Goal: Task Accomplishment & Management: Use online tool/utility

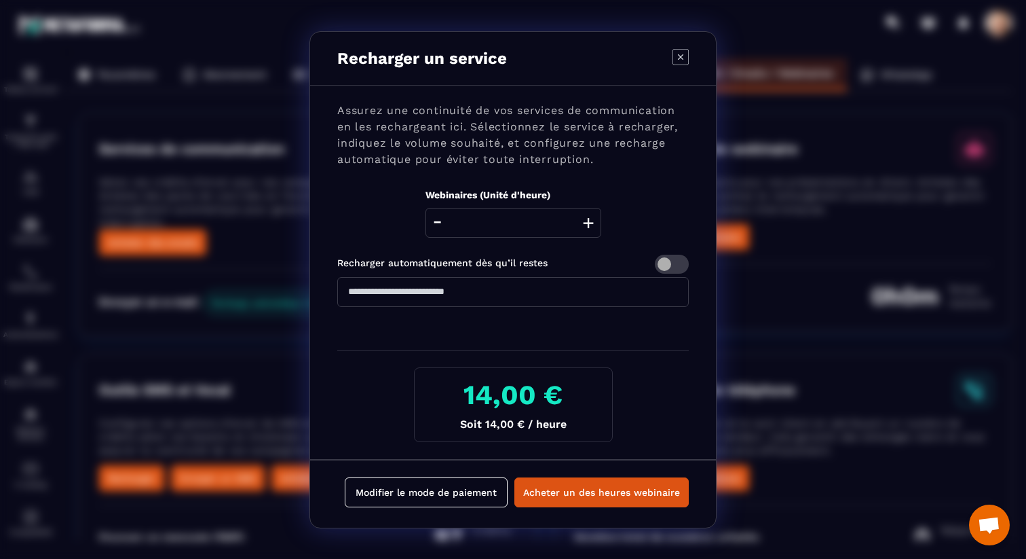
click at [682, 58] on icon "Modal window" at bounding box center [681, 57] width 16 height 16
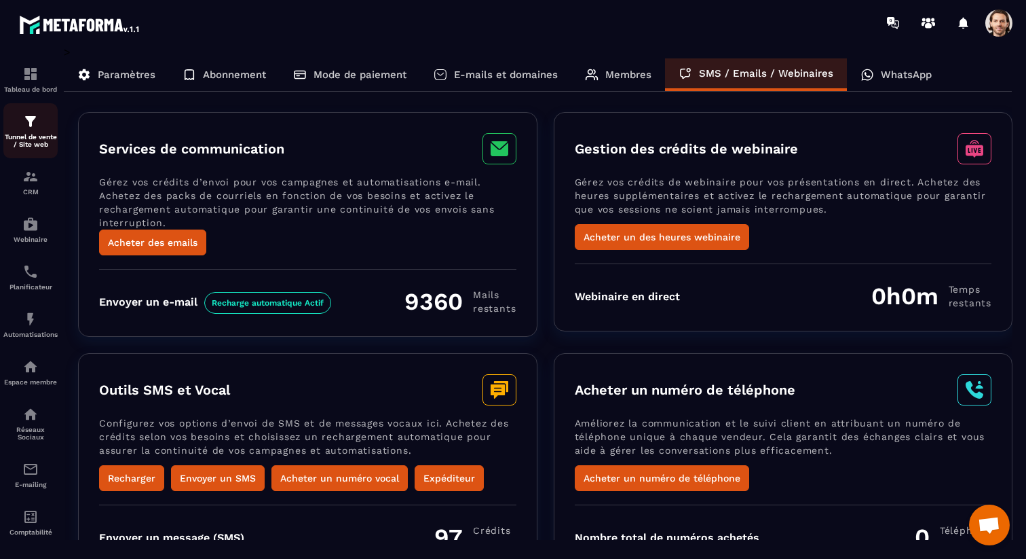
click at [34, 130] on div "Tunnel de vente / Site web" at bounding box center [30, 130] width 54 height 35
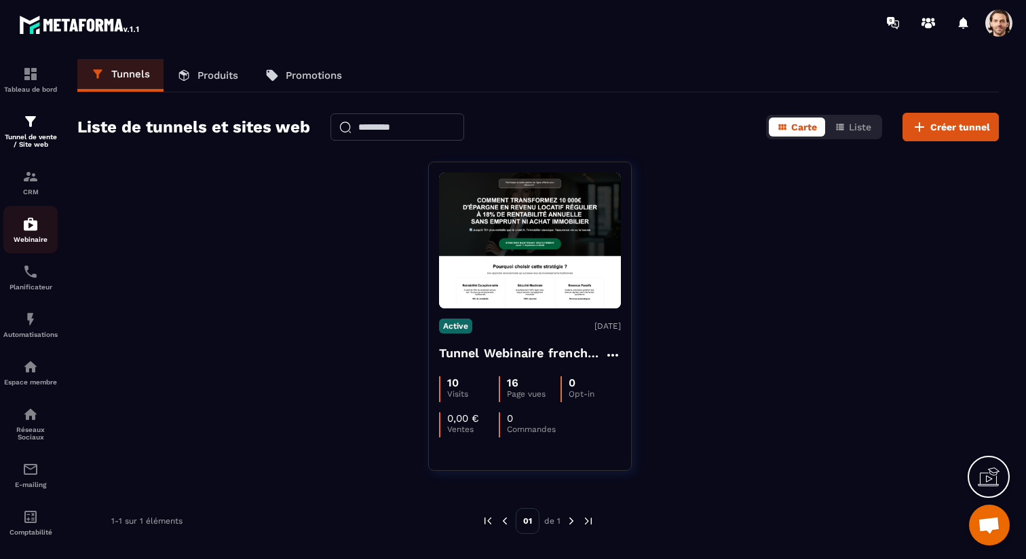
click at [33, 228] on img at bounding box center [30, 224] width 16 height 16
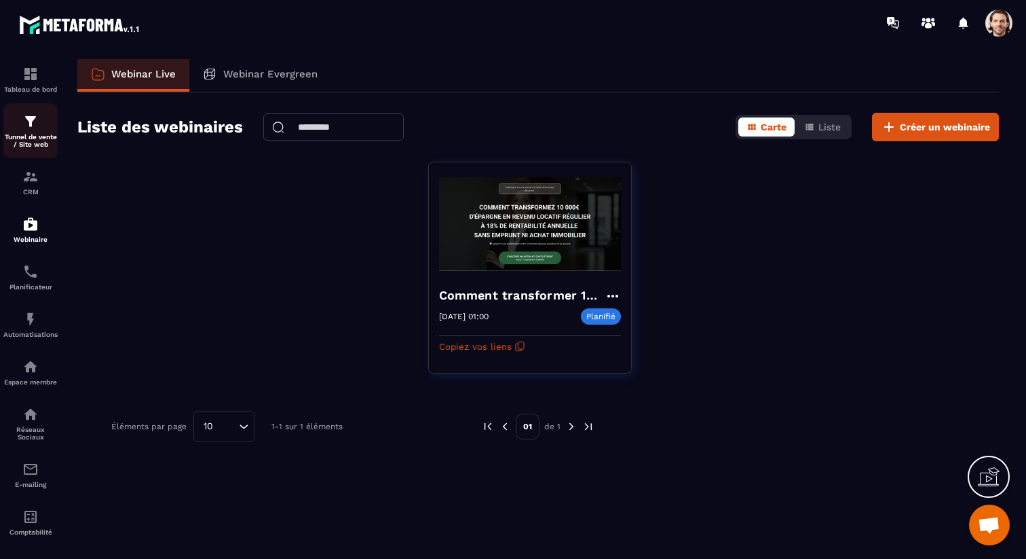
click at [38, 130] on div "Tunnel de vente / Site web" at bounding box center [30, 130] width 54 height 35
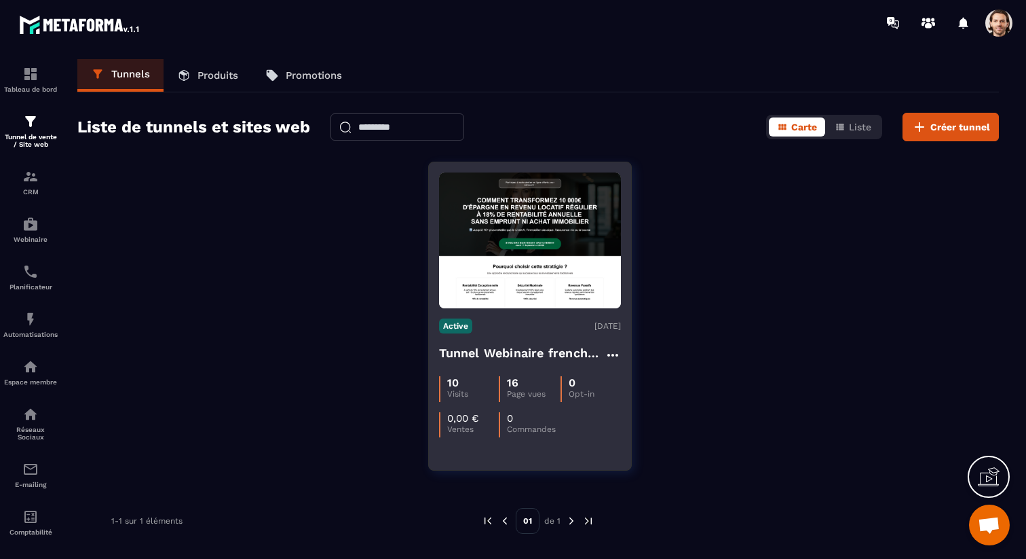
click at [513, 350] on h4 "Tunnel Webinaire frenchy partners" at bounding box center [522, 352] width 166 height 19
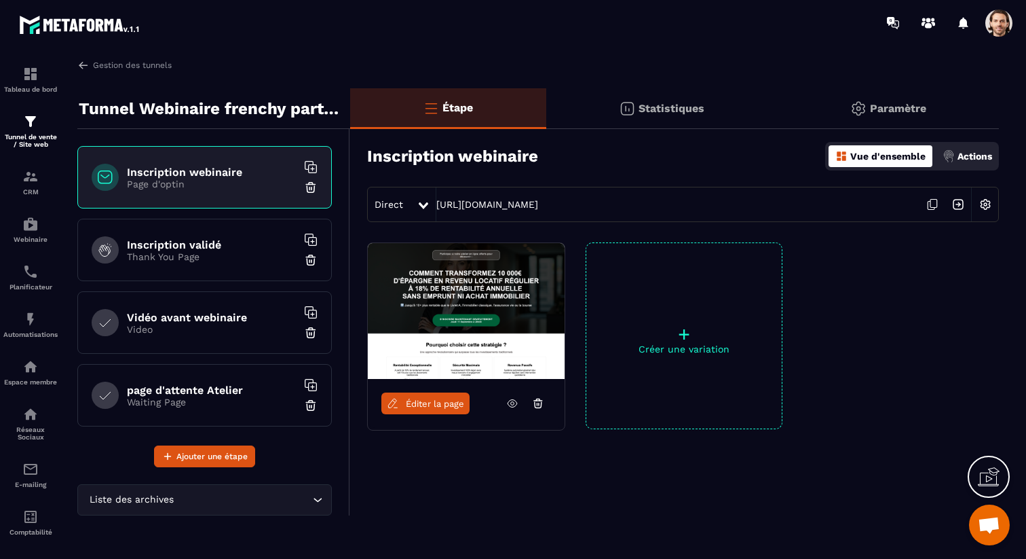
scroll to position [81, 0]
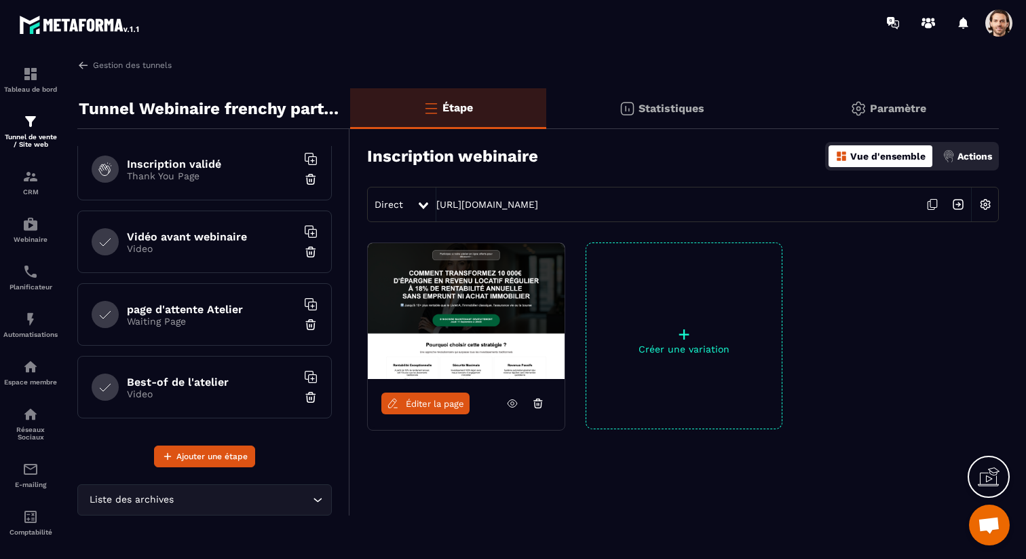
click at [211, 324] on p "Waiting Page" at bounding box center [212, 321] width 170 height 11
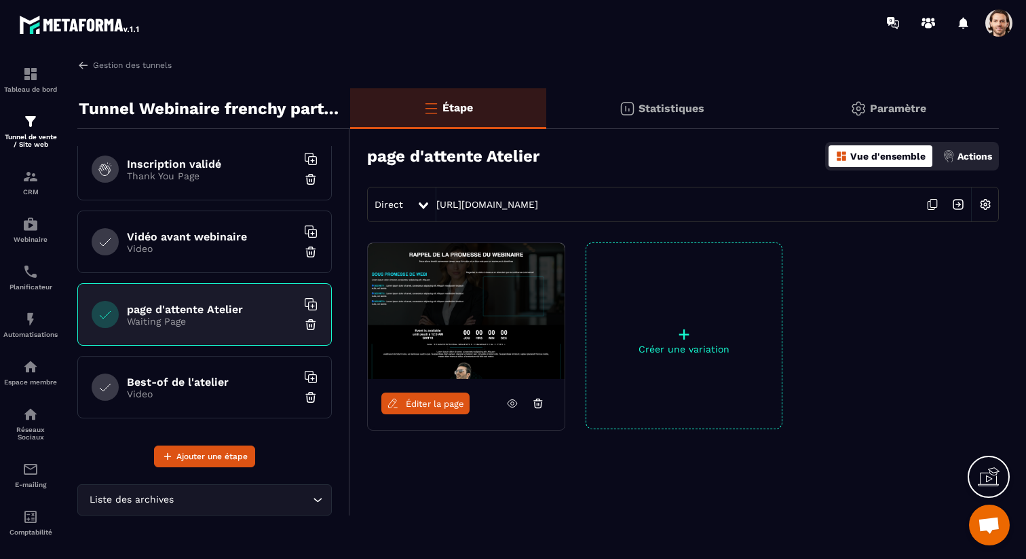
click at [444, 401] on span "Éditer la page" at bounding box center [435, 403] width 58 height 10
